Goal: Transaction & Acquisition: Purchase product/service

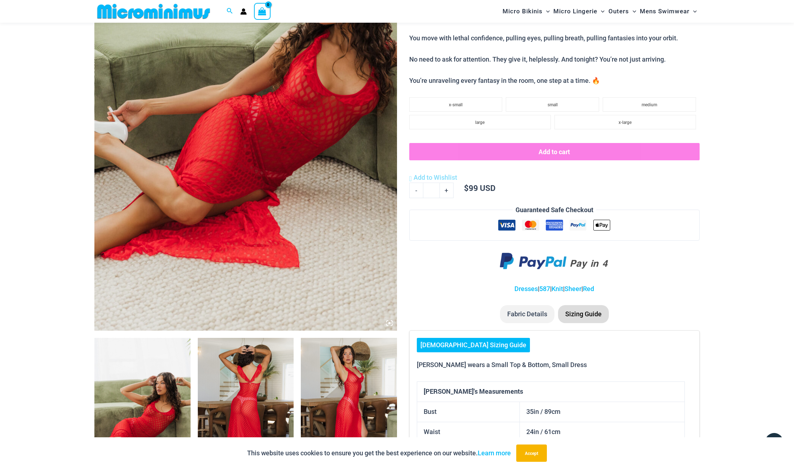
scroll to position [21, 0]
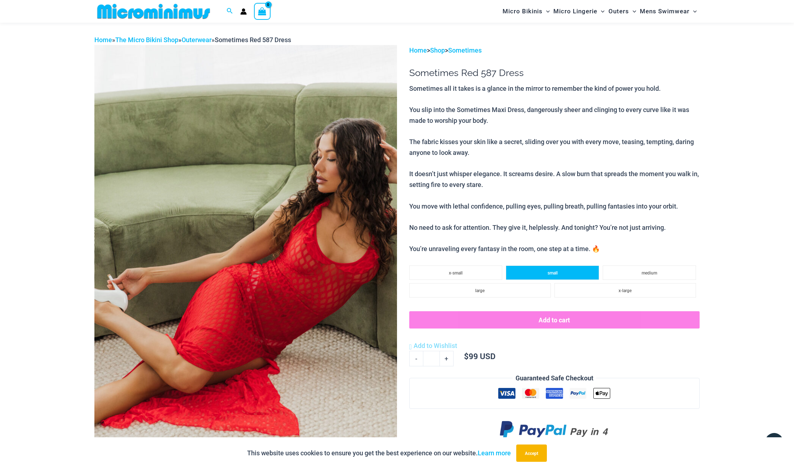
click at [556, 265] on li "small" at bounding box center [552, 272] width 93 height 14
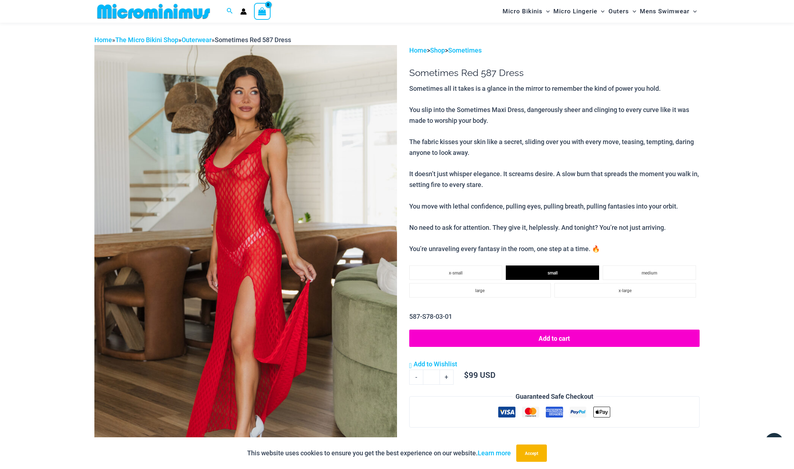
click at [555, 334] on button "Add to cart" at bounding box center [554, 337] width 290 height 17
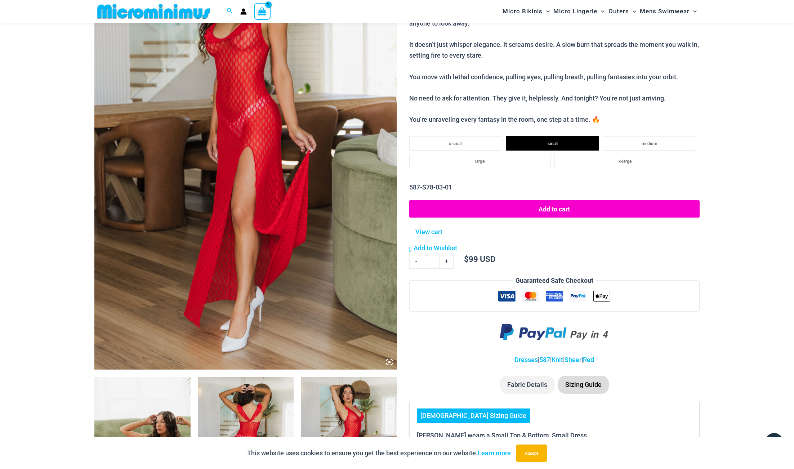
scroll to position [155, 0]
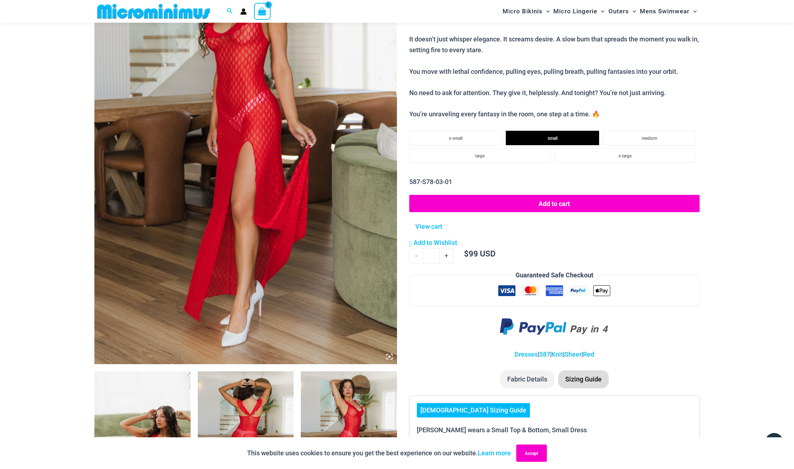
click at [540, 455] on button "Accept" at bounding box center [531, 452] width 31 height 17
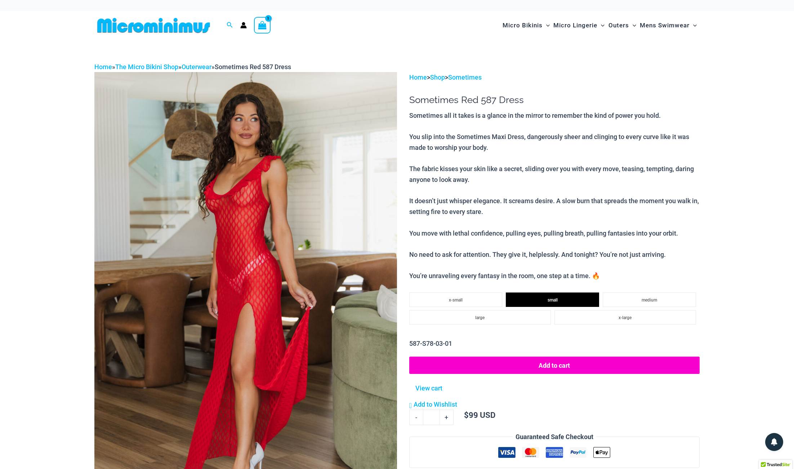
scroll to position [0, 0]
click at [562, 361] on button "Add to cart" at bounding box center [554, 364] width 290 height 17
click at [260, 23] on icon "View Shopping Cart, 2 items" at bounding box center [262, 25] width 8 height 8
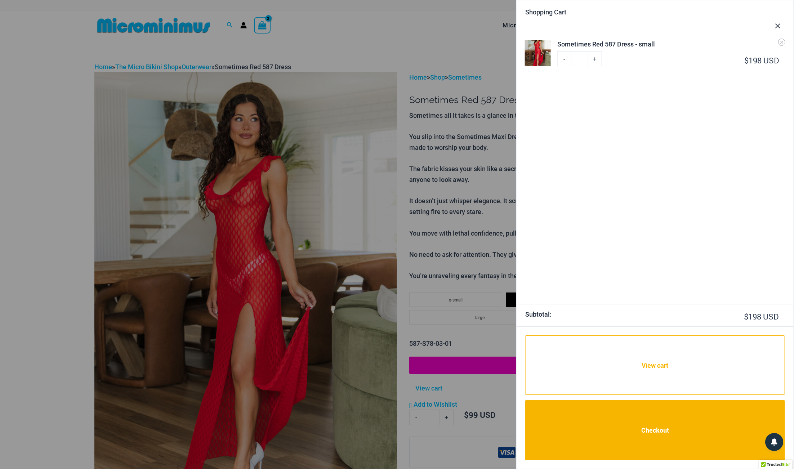
drag, startPoint x: 561, startPoint y: 60, endPoint x: 561, endPoint y: 65, distance: 5.4
click at [561, 60] on link "-" at bounding box center [564, 58] width 14 height 15
type input "*"
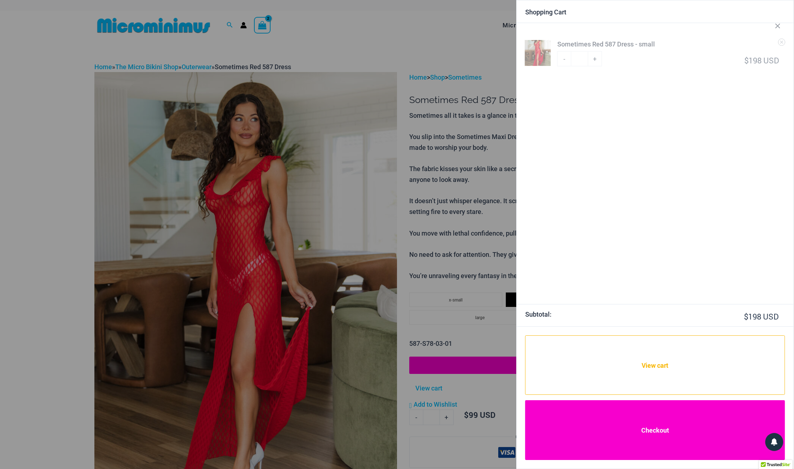
click at [650, 443] on link "Checkout" at bounding box center [655, 430] width 260 height 60
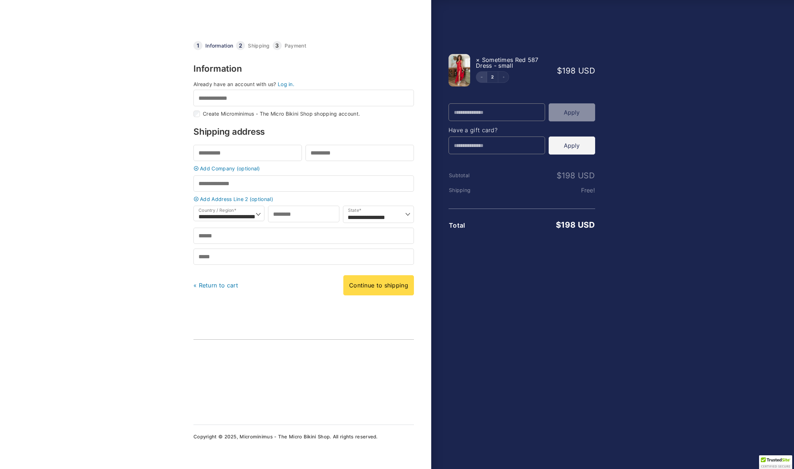
click at [482, 76] on icon "Decrement" at bounding box center [481, 77] width 3 height 3
click at [86, 134] on body "Checkout | Microminimus - The Micro Bikini Shop Cart Information Shipping Payme…" at bounding box center [397, 223] width 794 height 446
